Goal: Task Accomplishment & Management: Use online tool/utility

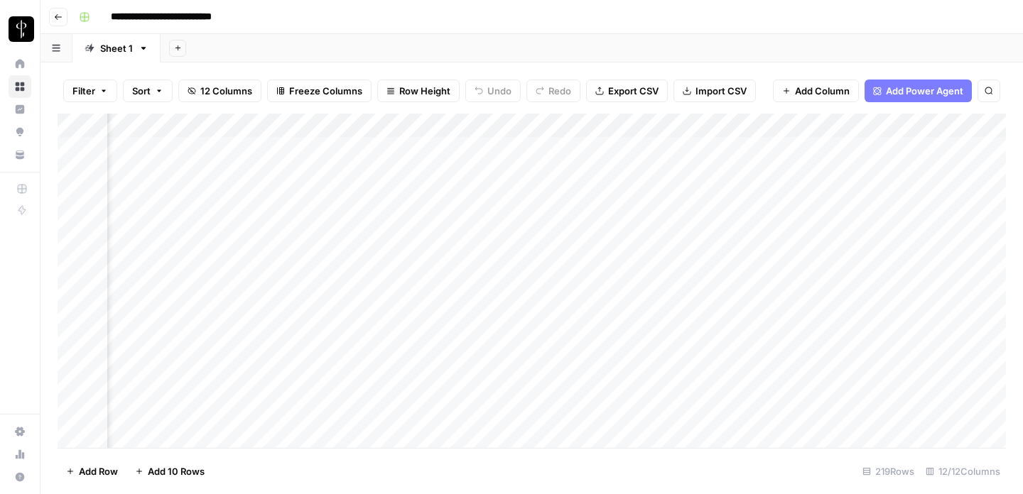
scroll to position [0, 1441]
click at [418, 197] on div "Add Column" at bounding box center [532, 281] width 948 height 335
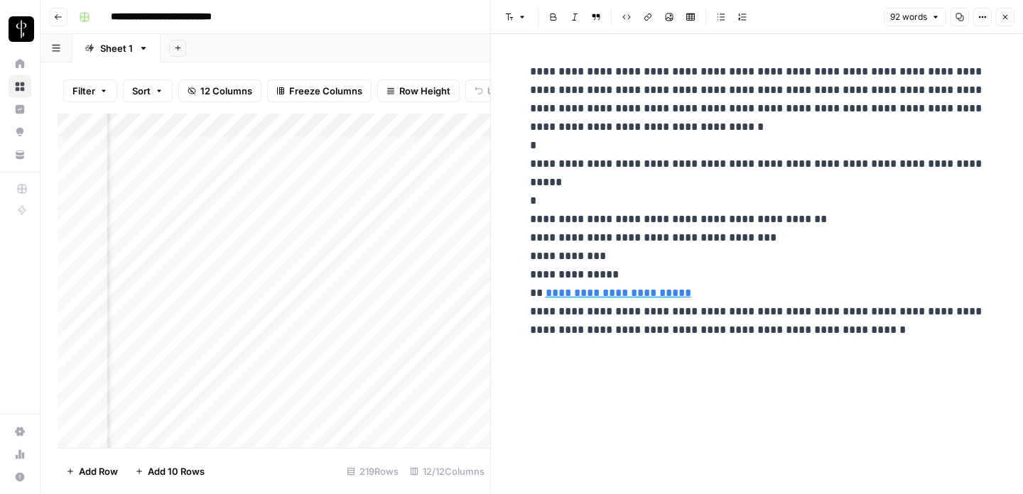
click at [1006, 14] on icon "button" at bounding box center [1005, 17] width 9 height 9
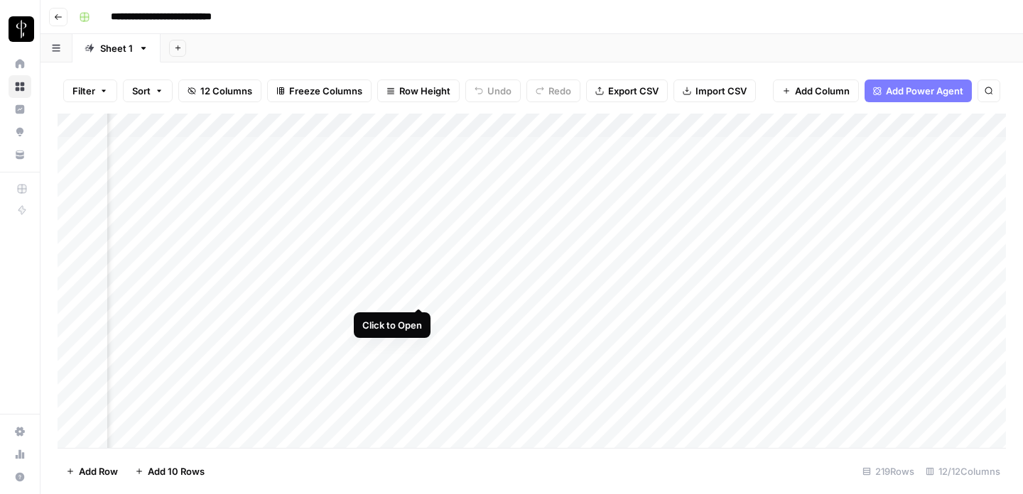
click at [419, 292] on div "Add Column" at bounding box center [532, 281] width 948 height 335
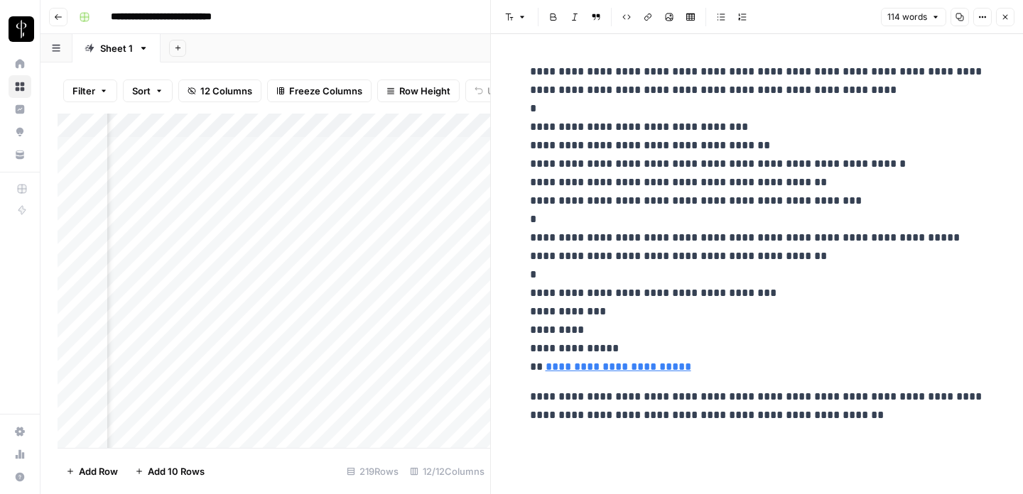
click at [1009, 13] on icon "button" at bounding box center [1005, 17] width 9 height 9
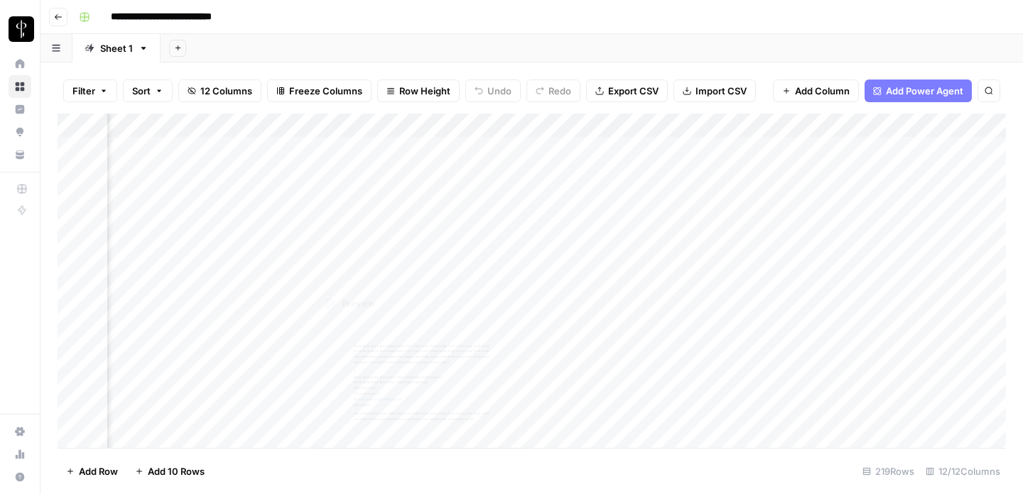
click at [418, 244] on div "Add Column" at bounding box center [532, 281] width 948 height 335
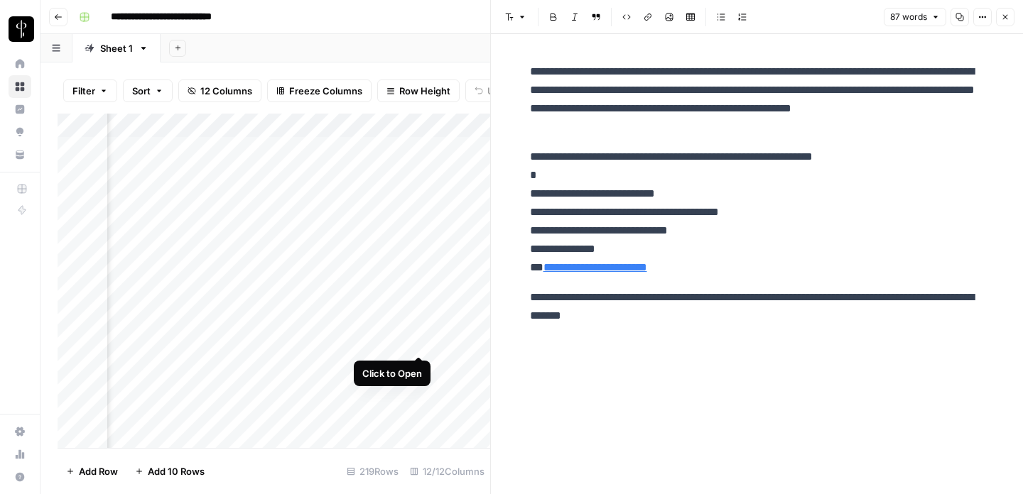
click at [417, 340] on div "Add Column" at bounding box center [274, 281] width 433 height 335
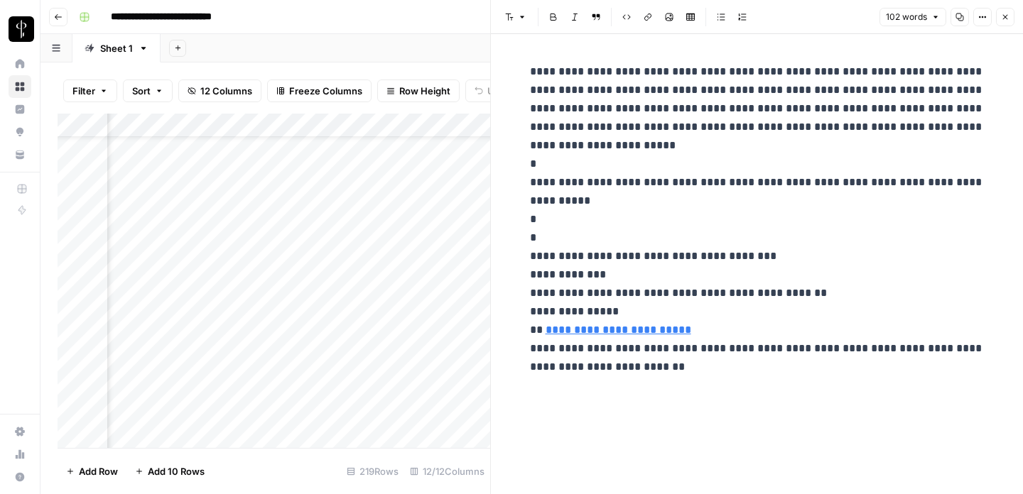
scroll to position [51, 1441]
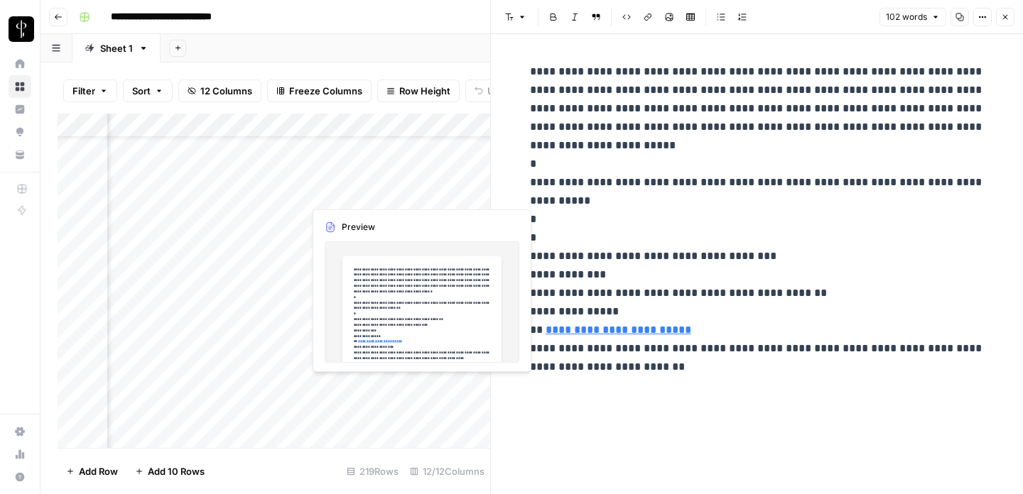
click at [354, 382] on div "Add Column" at bounding box center [274, 281] width 433 height 335
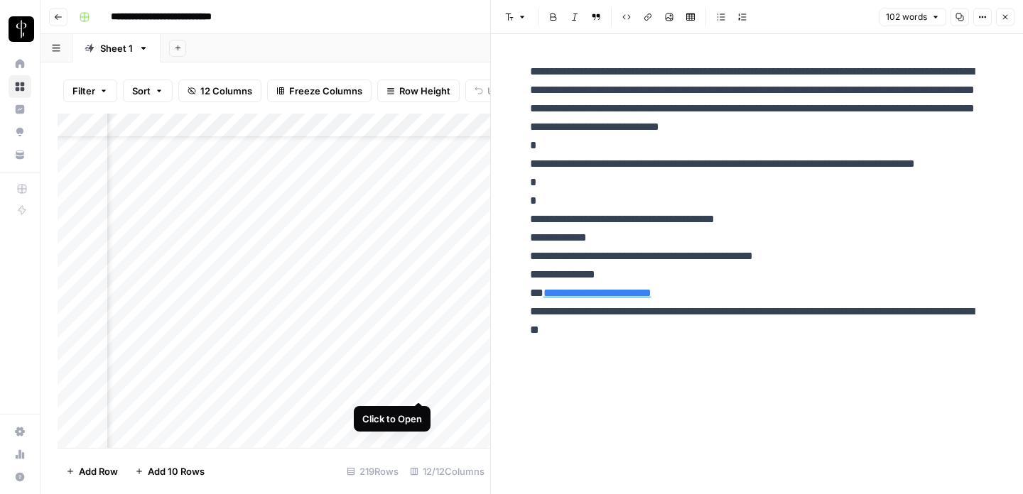
click at [416, 384] on div "Add Column" at bounding box center [274, 281] width 433 height 335
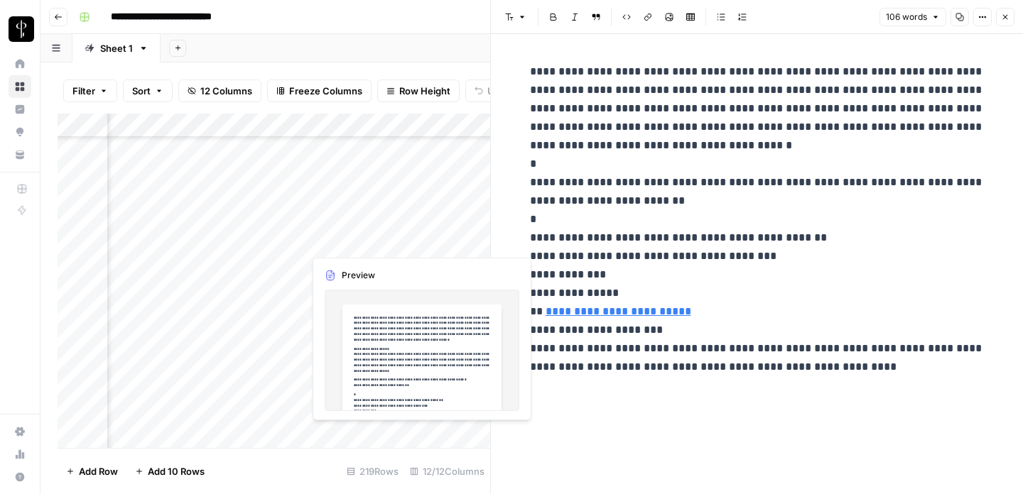
scroll to position [172, 1441]
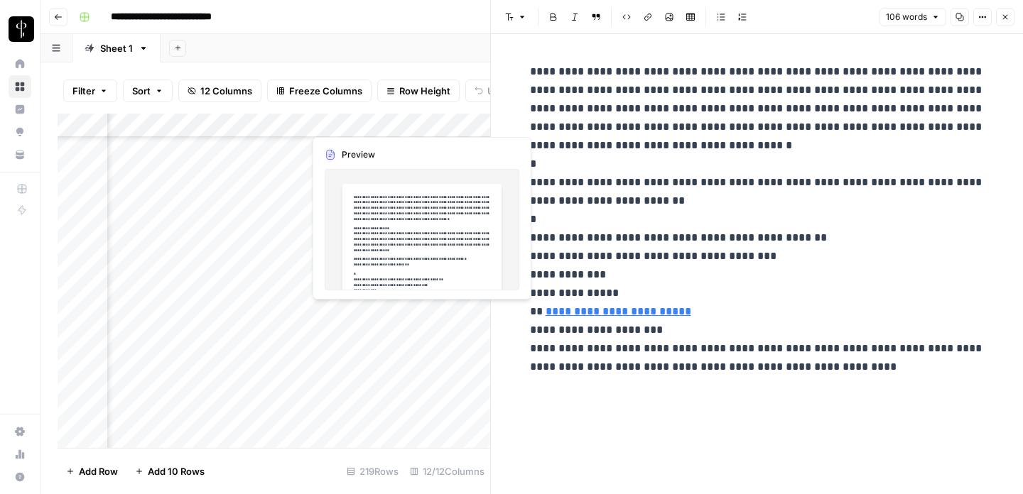
click at [419, 315] on div "Add Column" at bounding box center [274, 281] width 433 height 335
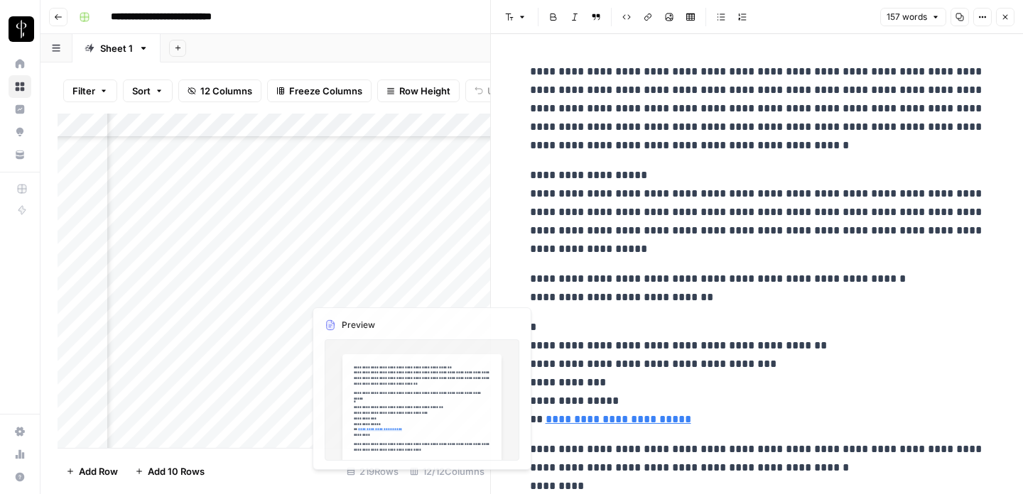
scroll to position [213, 1441]
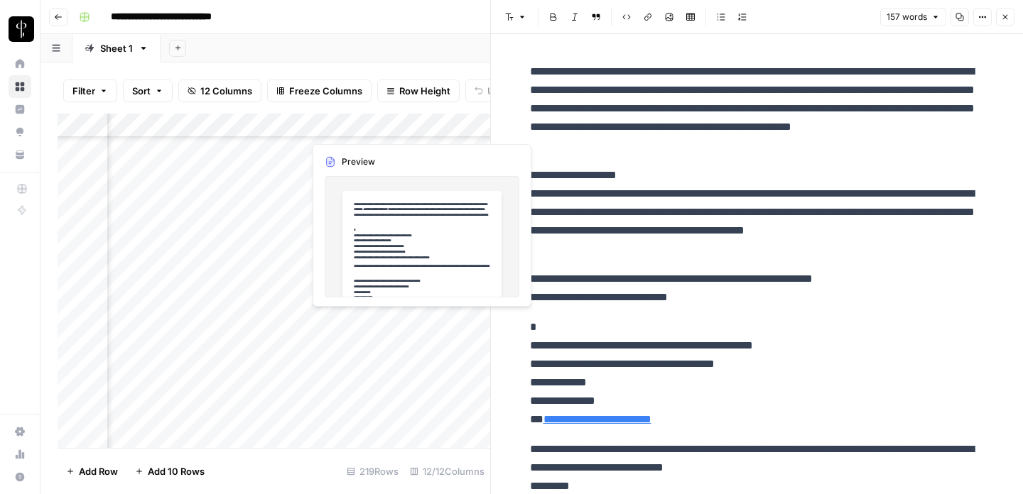
click at [416, 320] on div "Add Column" at bounding box center [274, 281] width 433 height 335
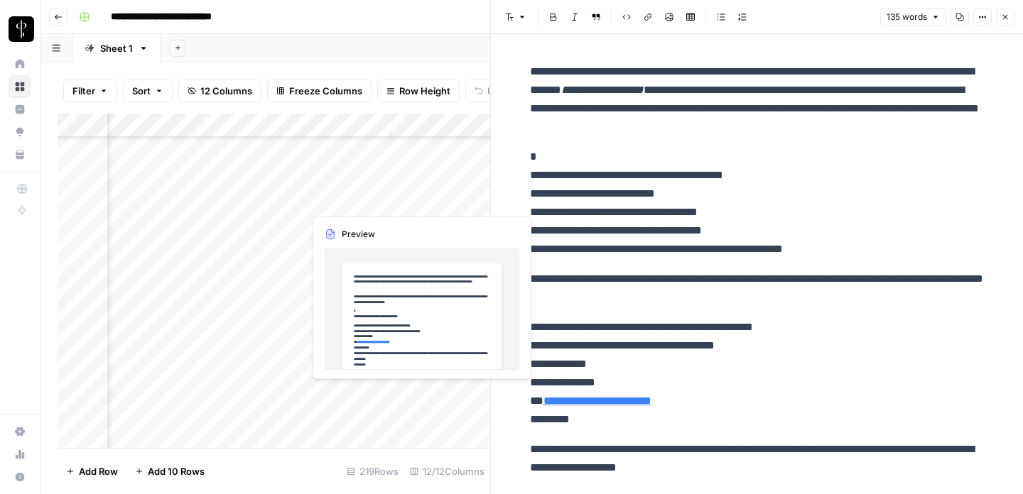
scroll to position [389, 1441]
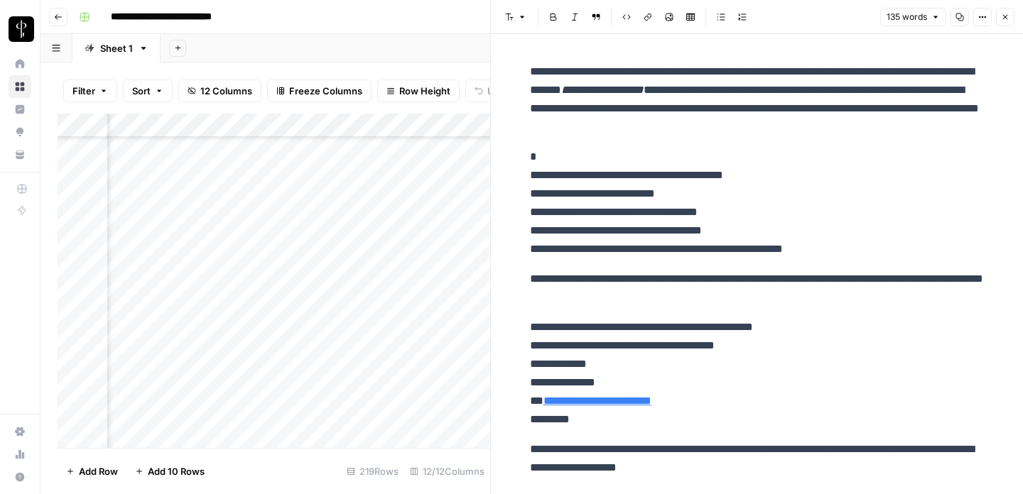
click at [413, 409] on div "Add Column" at bounding box center [274, 281] width 433 height 335
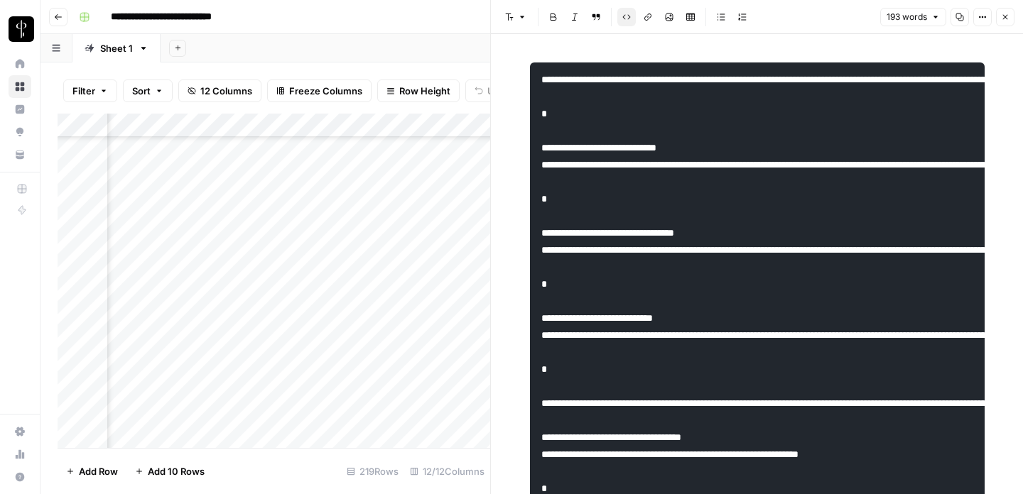
scroll to position [549, 1441]
click at [424, 371] on div "Add Column" at bounding box center [274, 281] width 433 height 335
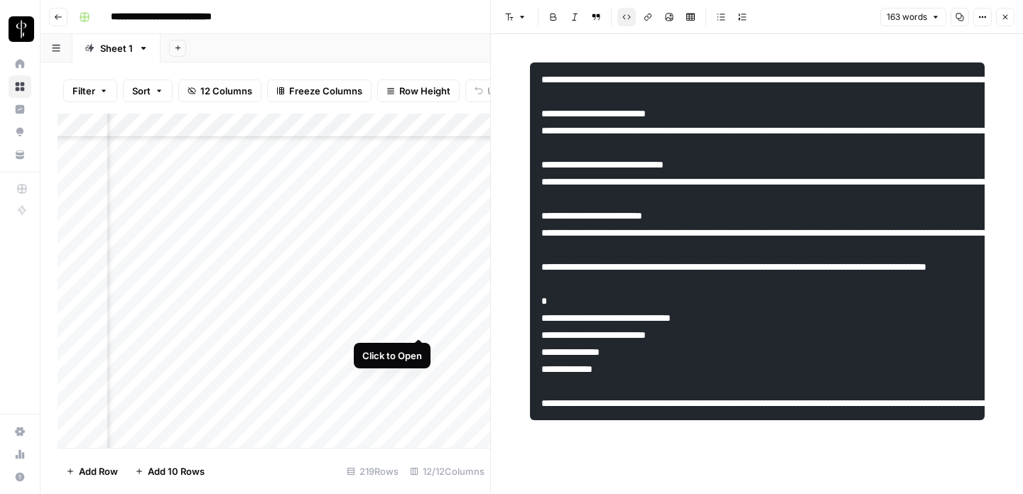
click at [419, 322] on div "Add Column" at bounding box center [274, 281] width 433 height 335
